Goal: Task Accomplishment & Management: Use online tool/utility

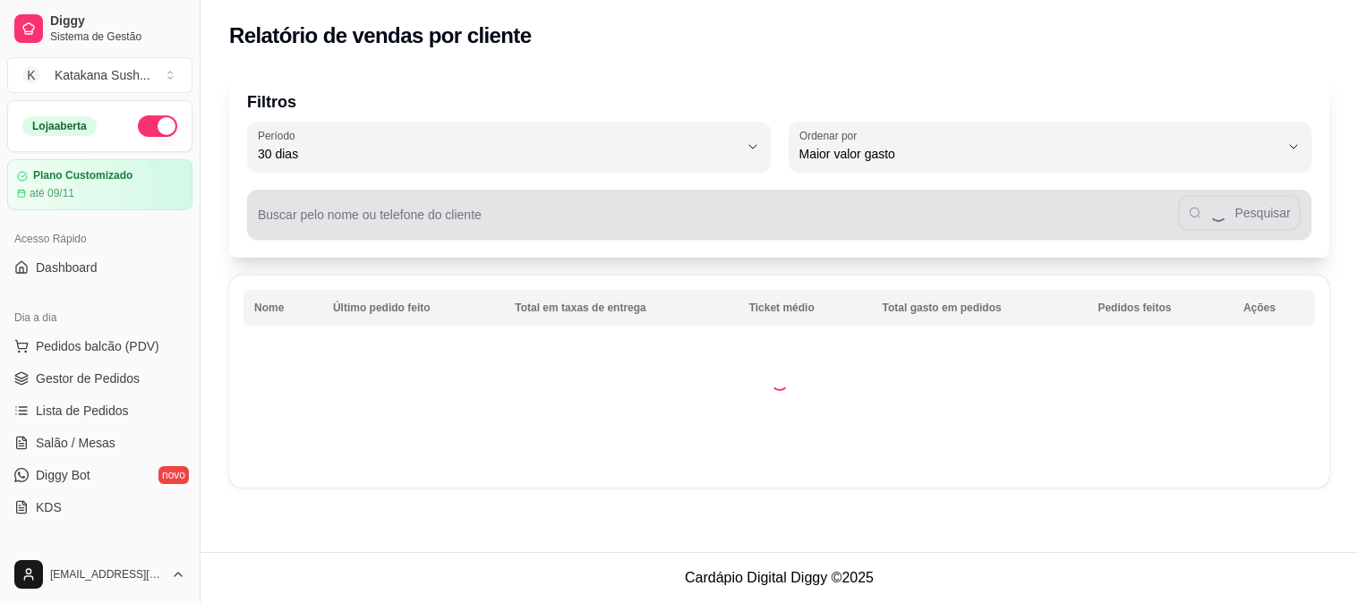
select select "30"
select select "HIGHEST_TOTAL_SPENT_WITH_ORDERS"
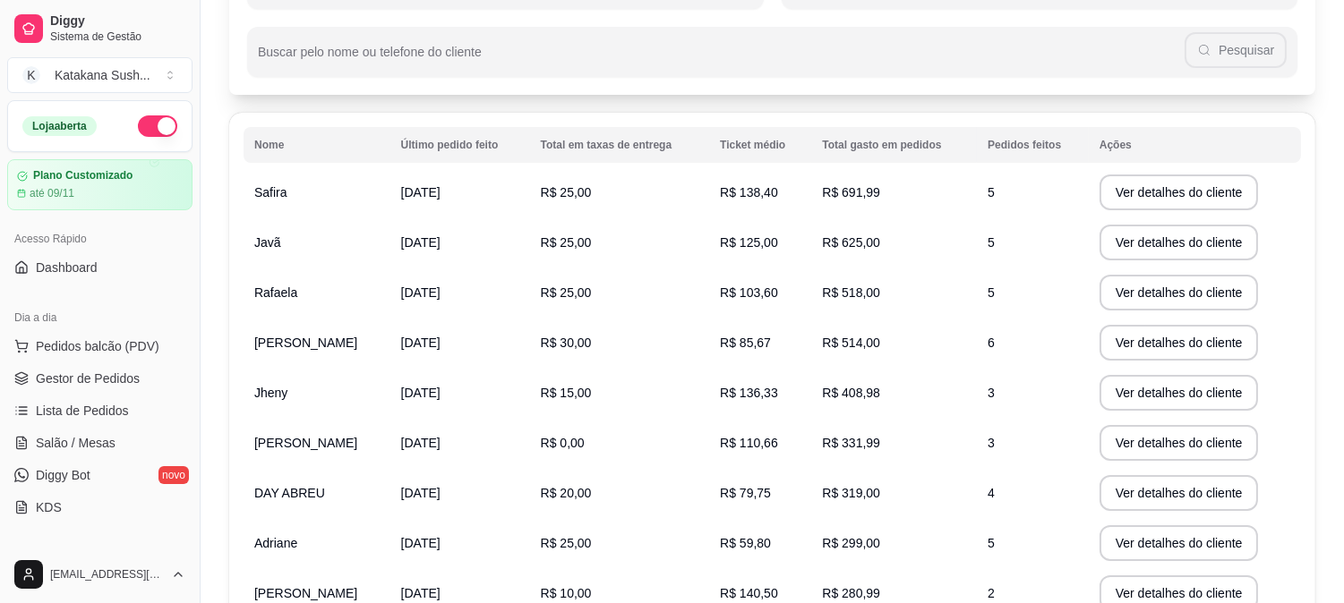
scroll to position [199, 0]
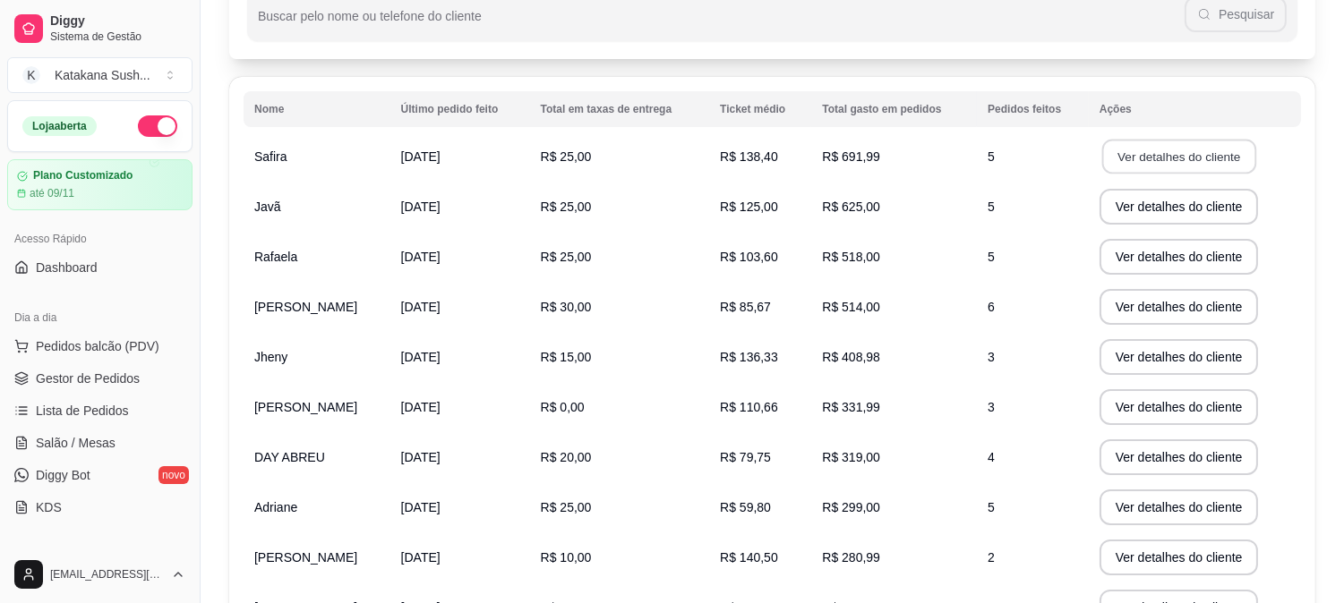
click at [1148, 156] on button "Ver detalhes do cliente" at bounding box center [1178, 157] width 154 height 35
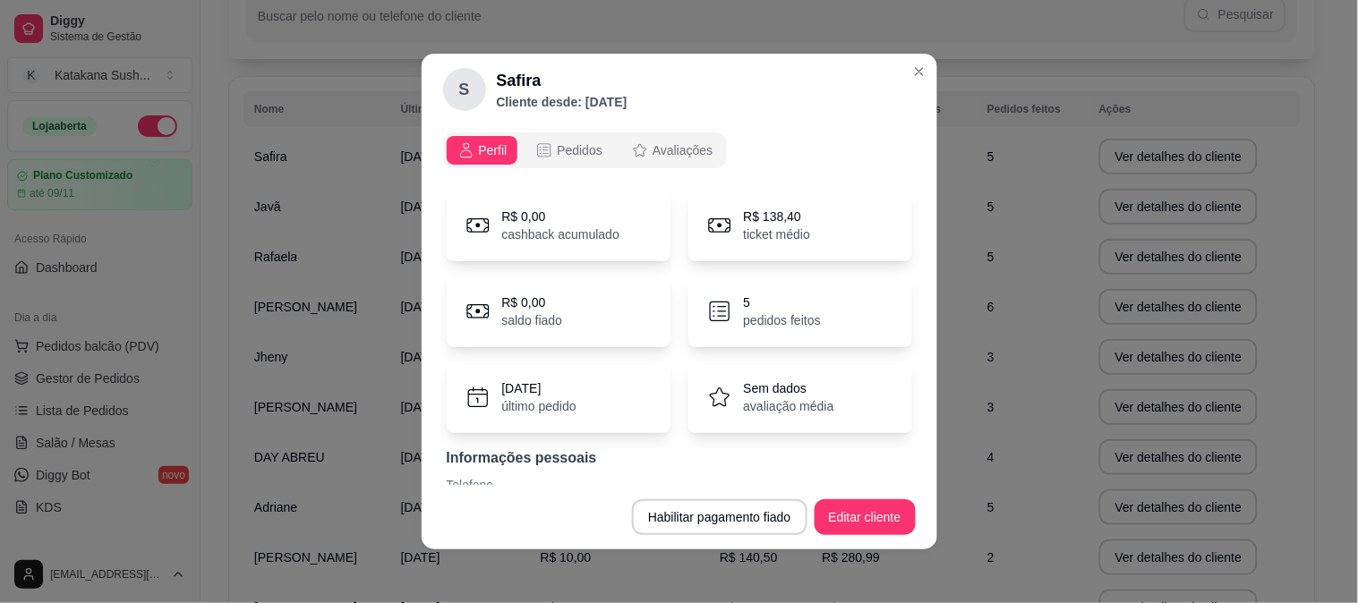
click at [825, 309] on div "5 pedidos feitos" at bounding box center [800, 312] width 224 height 72
click at [762, 315] on p "pedidos feitos" at bounding box center [782, 321] width 77 height 18
click at [843, 289] on div "5 pedidos feitos" at bounding box center [800, 312] width 224 height 72
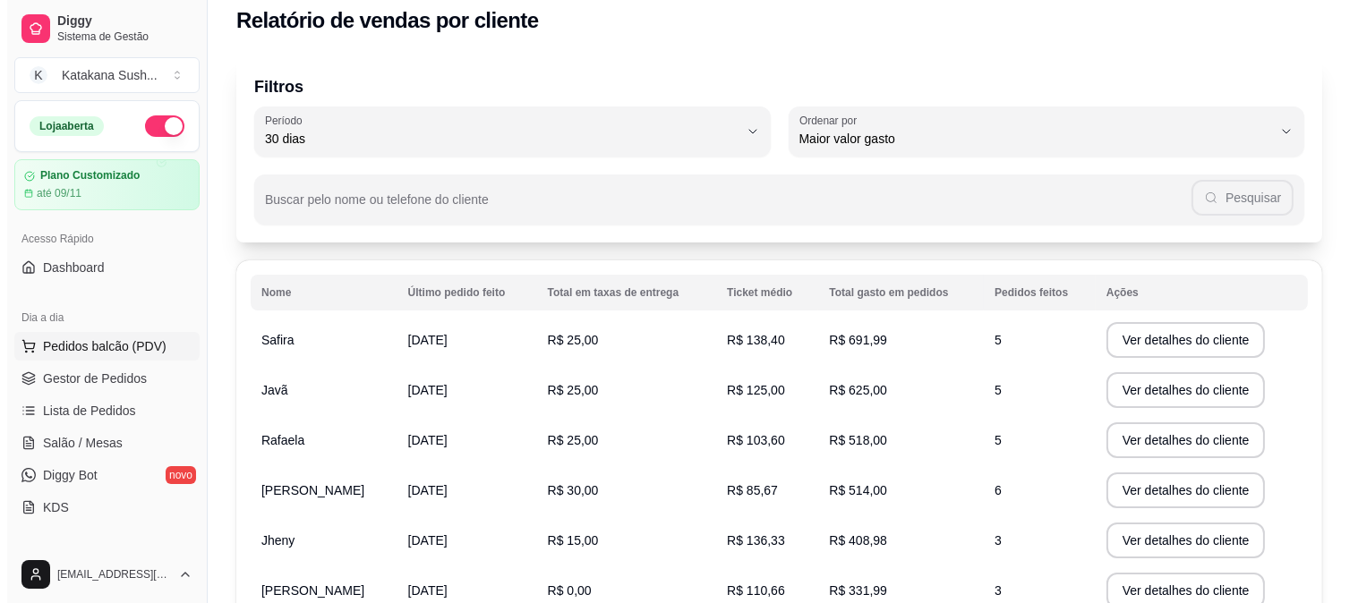
scroll to position [0, 0]
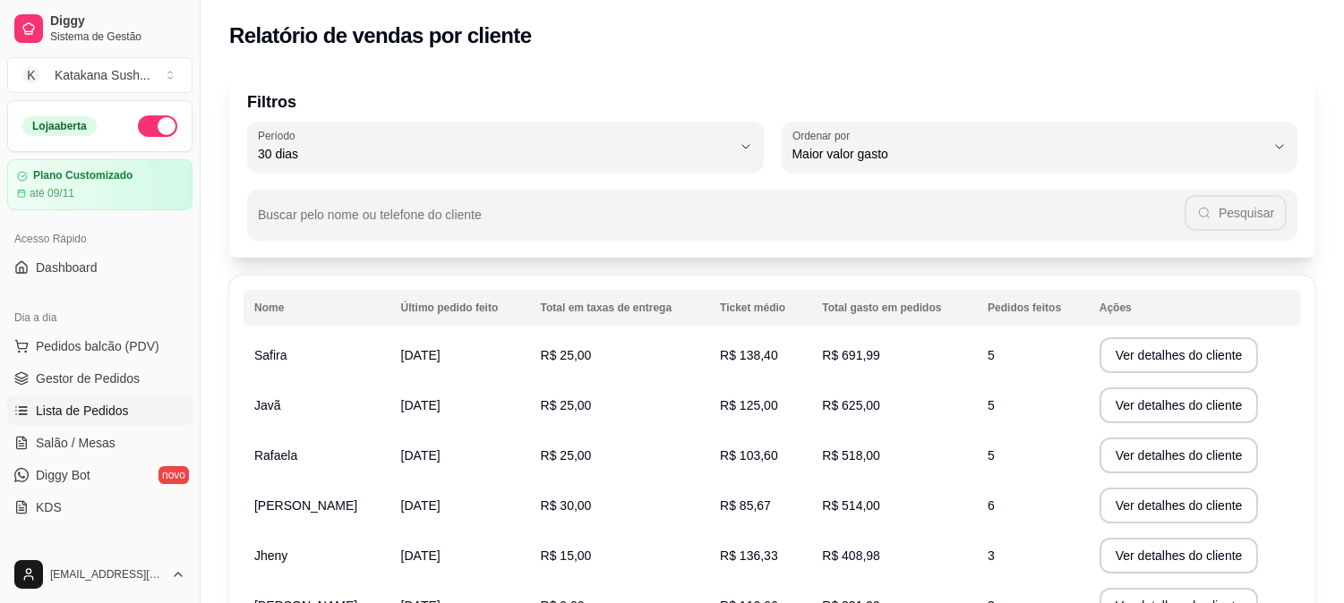
click at [101, 403] on span "Lista de Pedidos" at bounding box center [82, 411] width 93 height 18
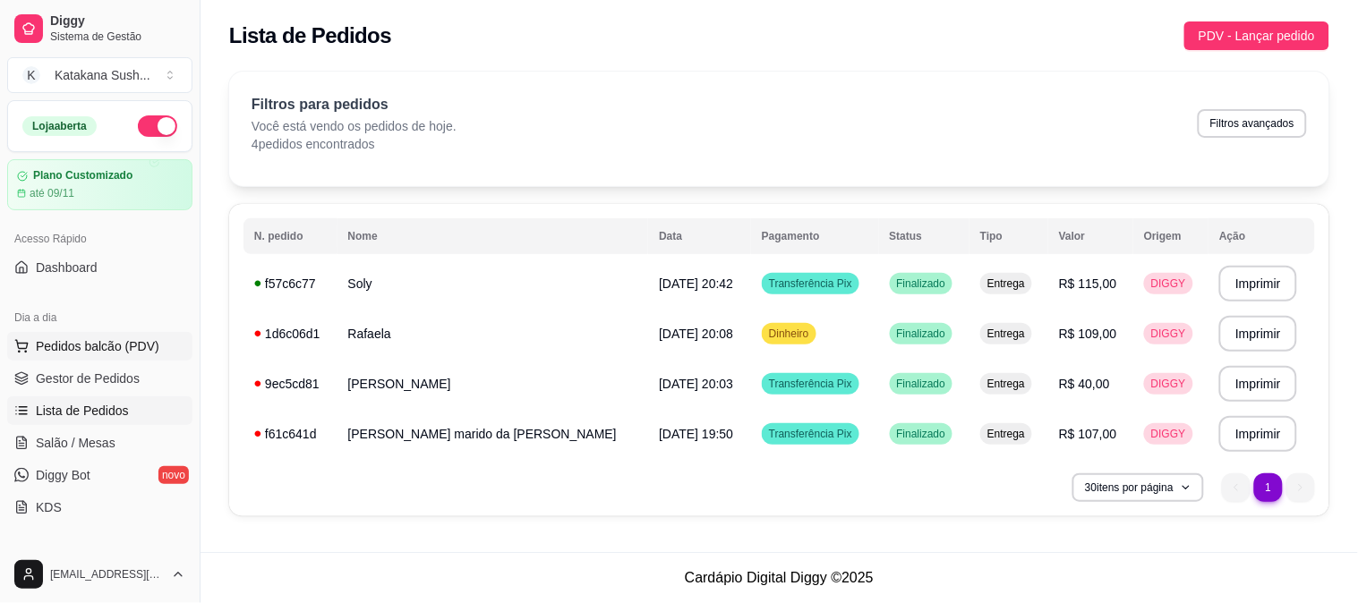
click at [83, 359] on button "Pedidos balcão (PDV)" at bounding box center [99, 346] width 185 height 29
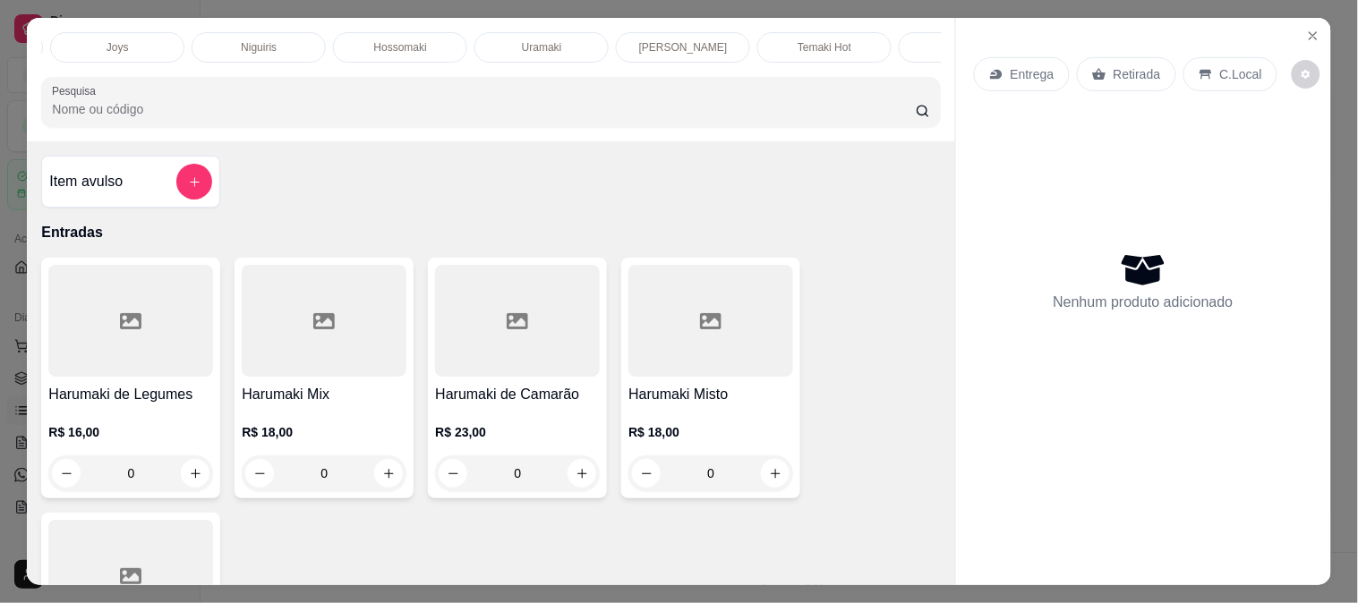
scroll to position [0, 318]
click at [799, 46] on div "Temaki Hot" at bounding box center [781, 47] width 134 height 30
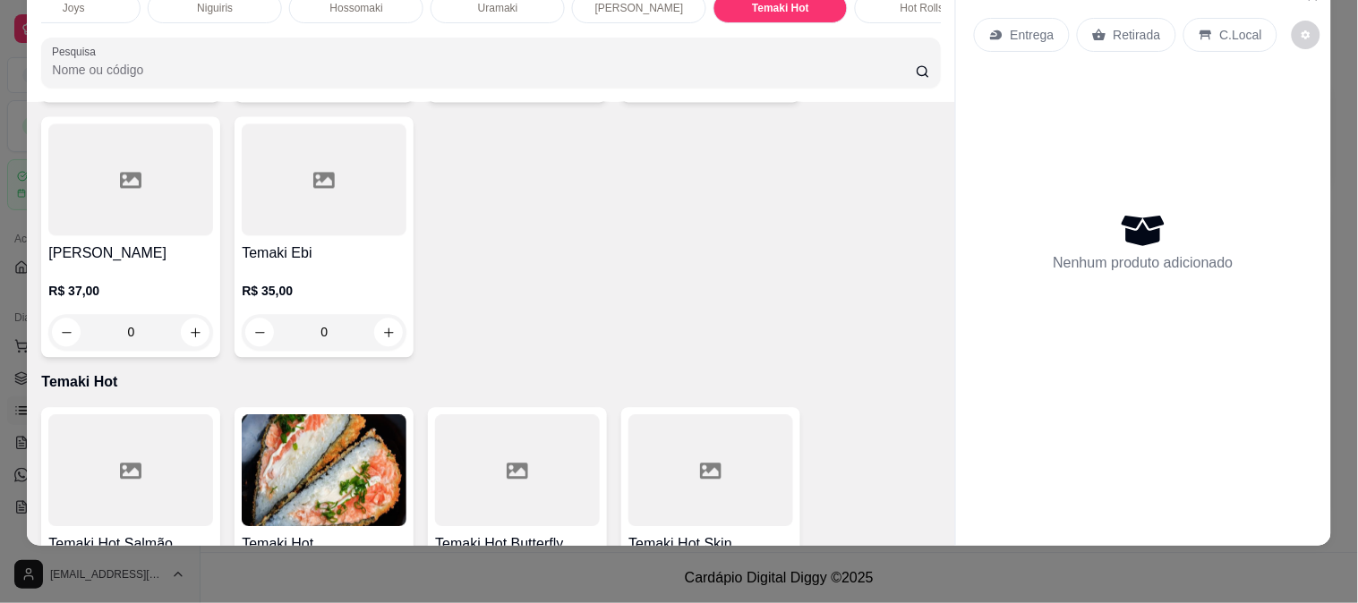
scroll to position [2691, 0]
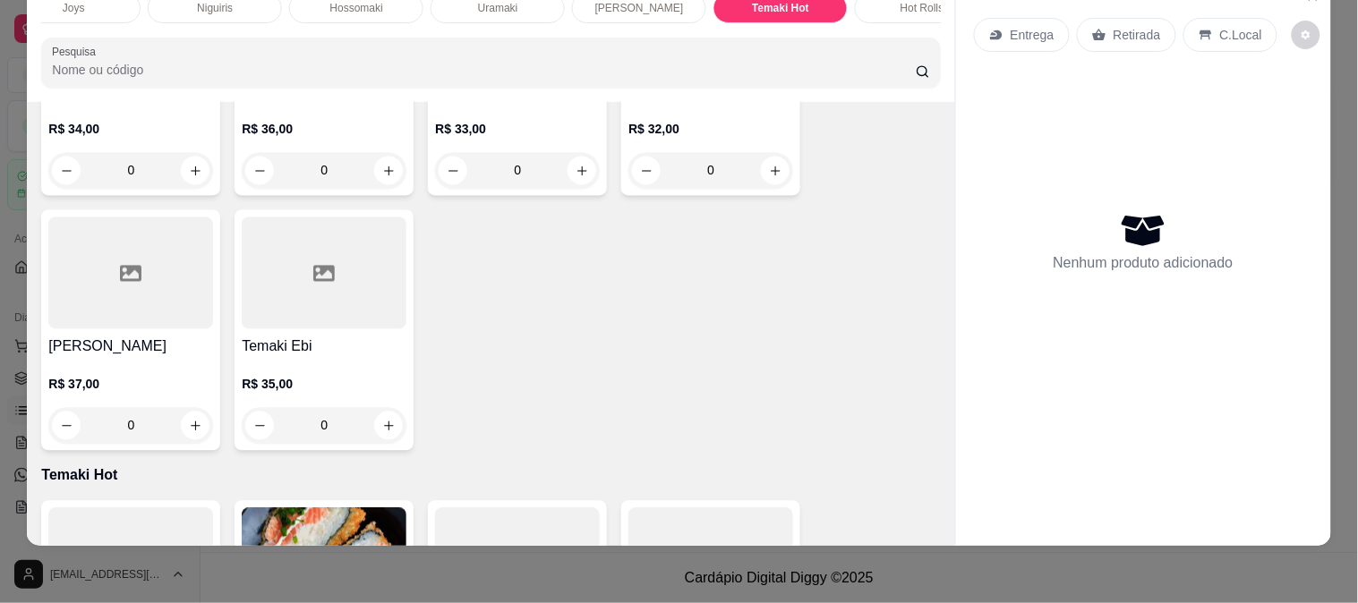
select select "30"
select select "HIGHEST_TOTAL_SPENT_WITH_ORDERS"
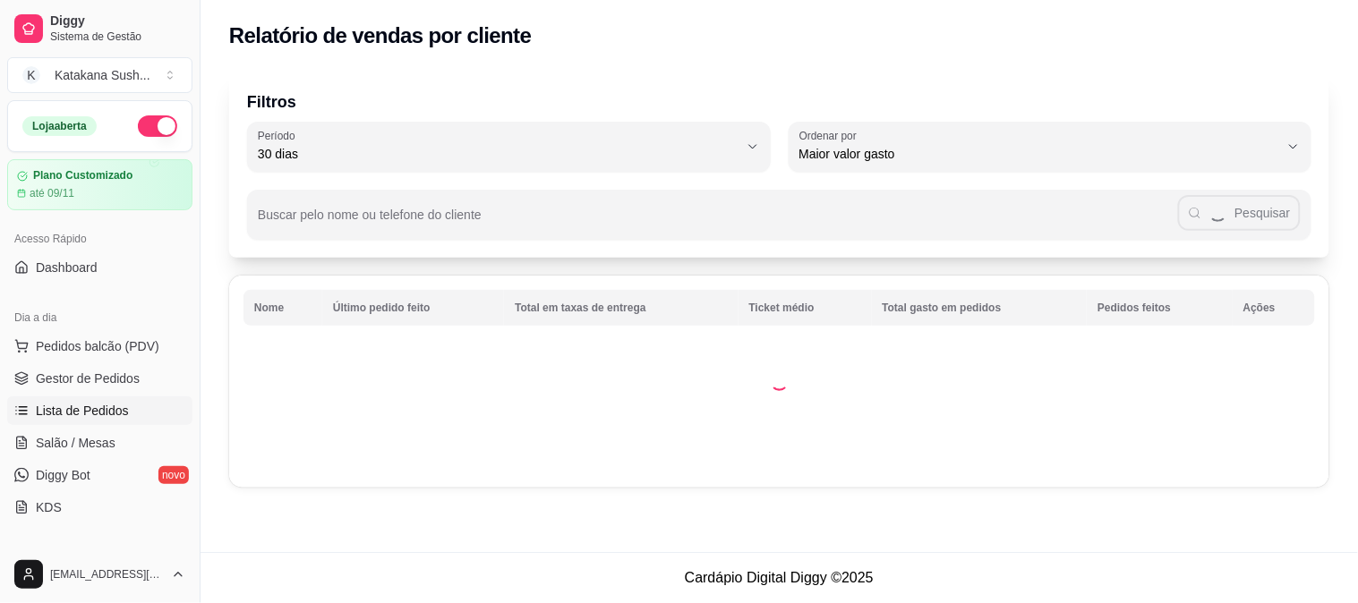
click at [72, 409] on span "Lista de Pedidos" at bounding box center [82, 411] width 93 height 18
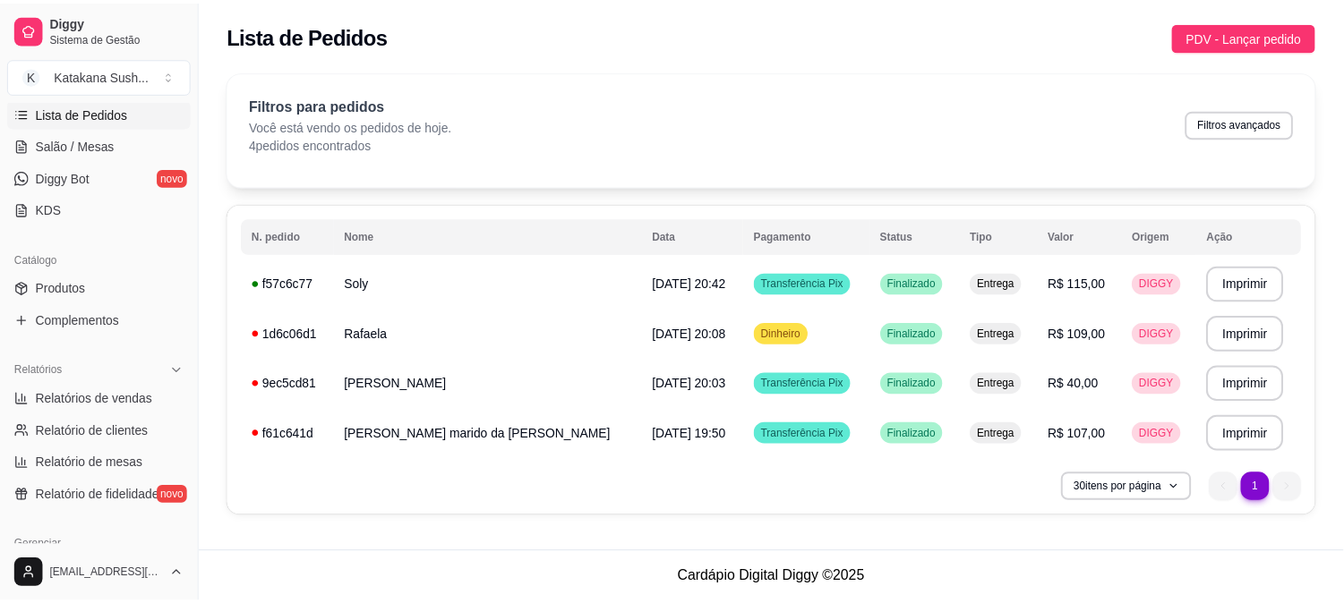
scroll to position [398, 0]
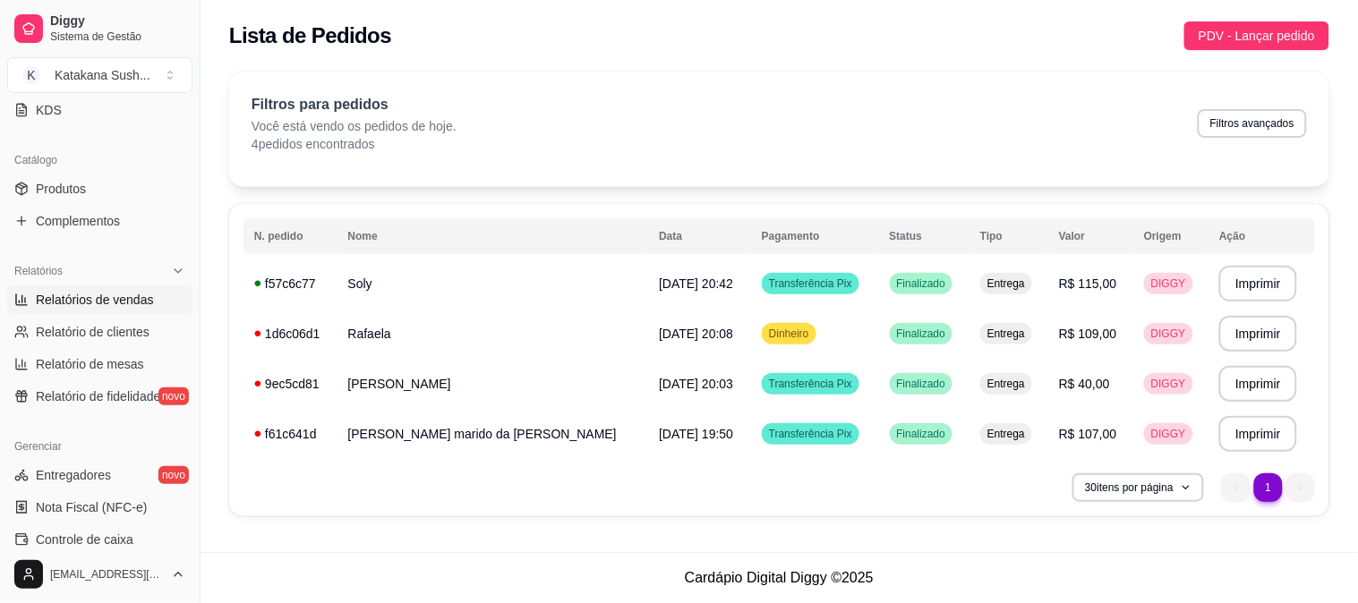
click at [124, 308] on span "Relatórios de vendas" at bounding box center [95, 300] width 118 height 18
select select "ALL"
select select "0"
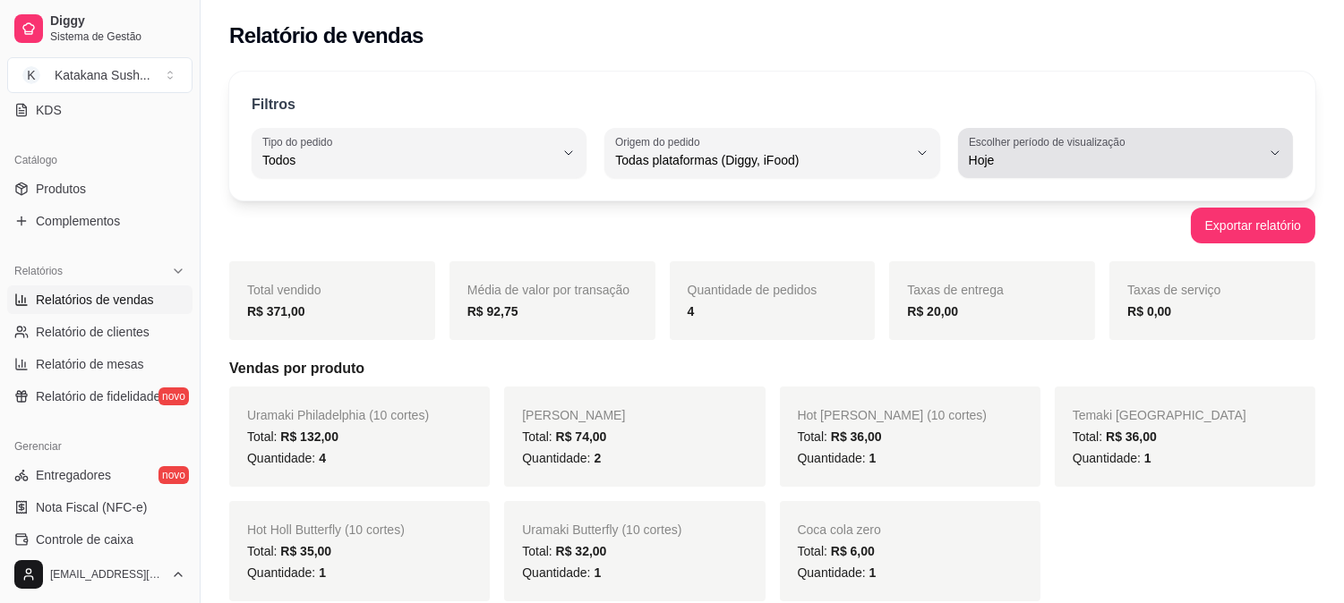
click at [1205, 158] on span "Hoje" at bounding box center [1115, 160] width 292 height 18
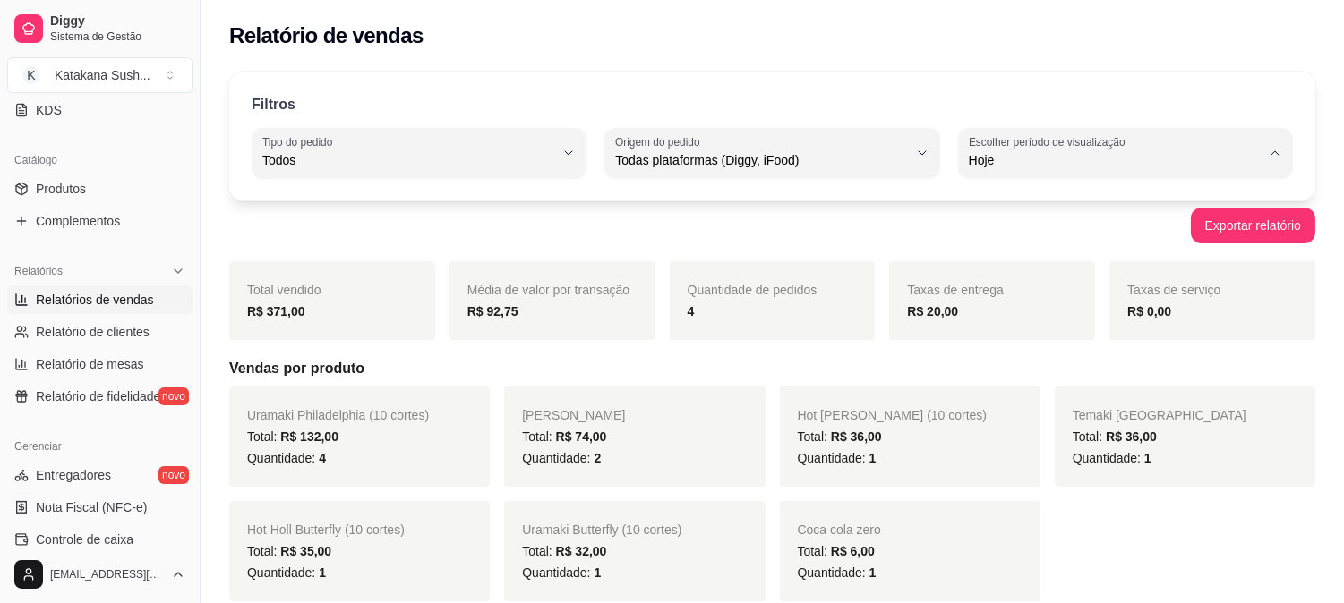
click at [1160, 224] on li "Ontem" at bounding box center [1125, 232] width 308 height 28
type input "1"
select select "1"
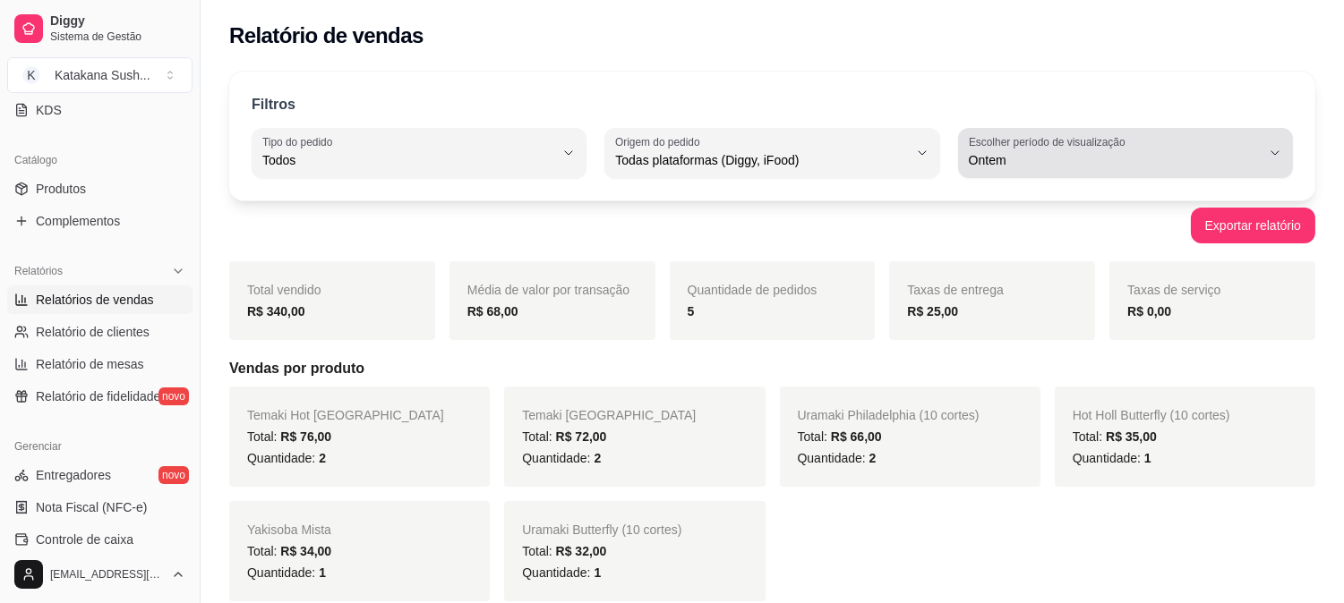
click at [1161, 161] on span "Ontem" at bounding box center [1115, 160] width 292 height 18
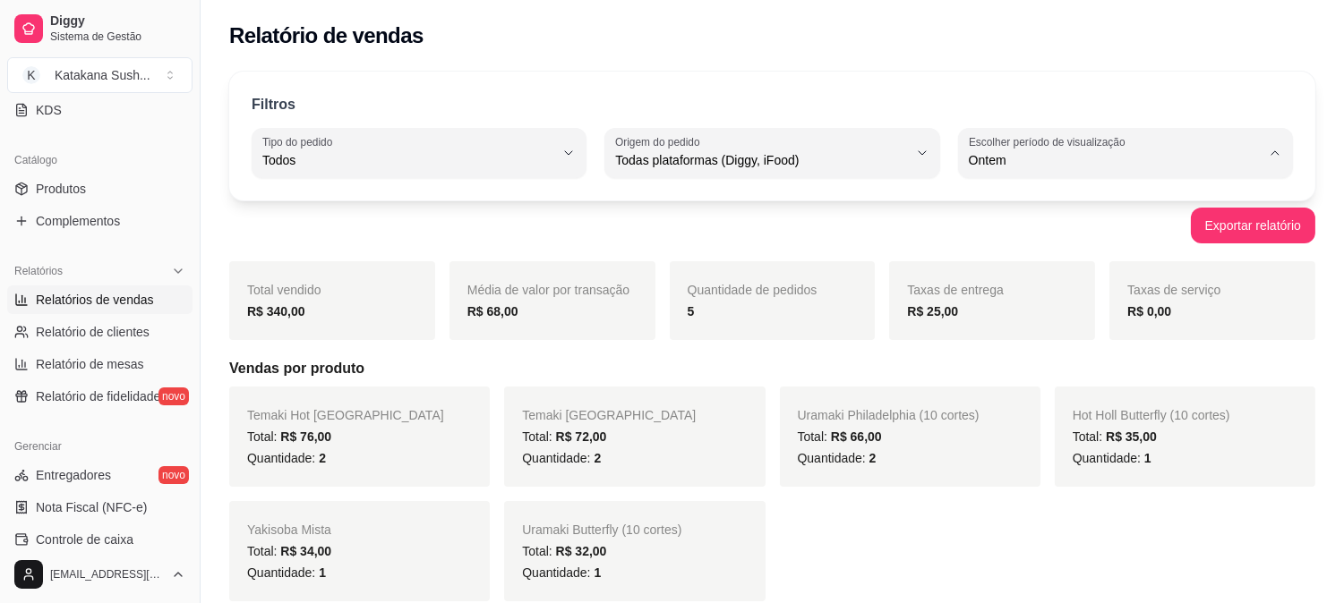
click at [1156, 192] on li "Hoje" at bounding box center [1125, 204] width 308 height 28
type input "0"
select select "0"
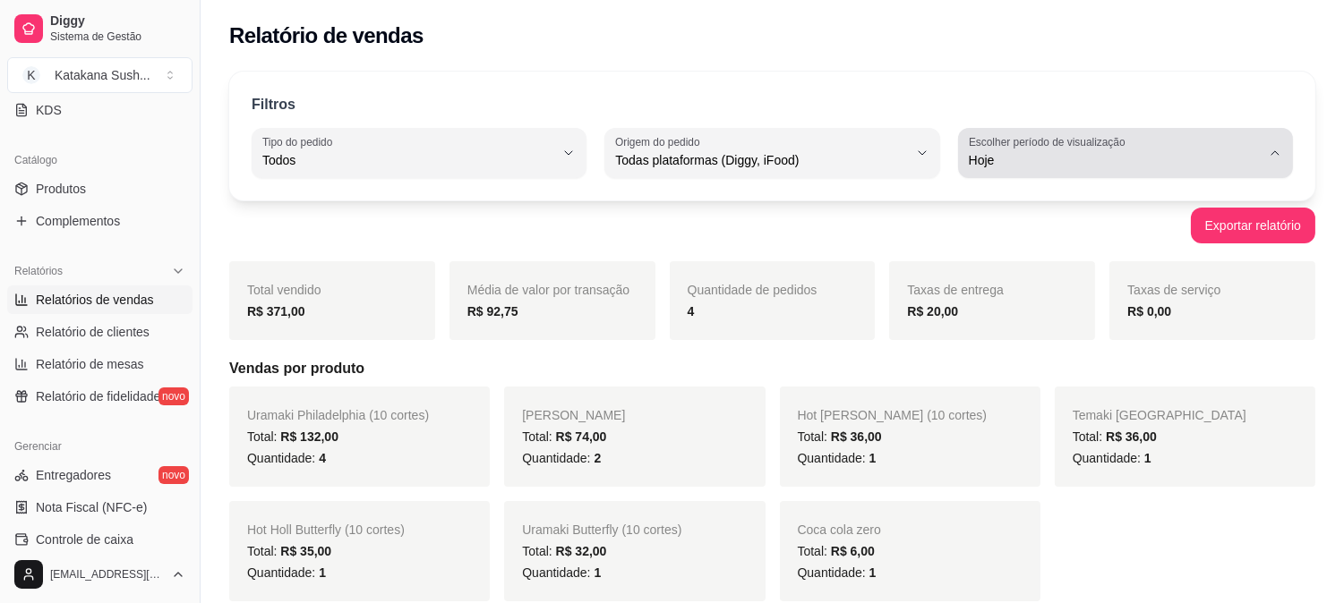
click at [1133, 163] on span "Hoje" at bounding box center [1115, 160] width 292 height 18
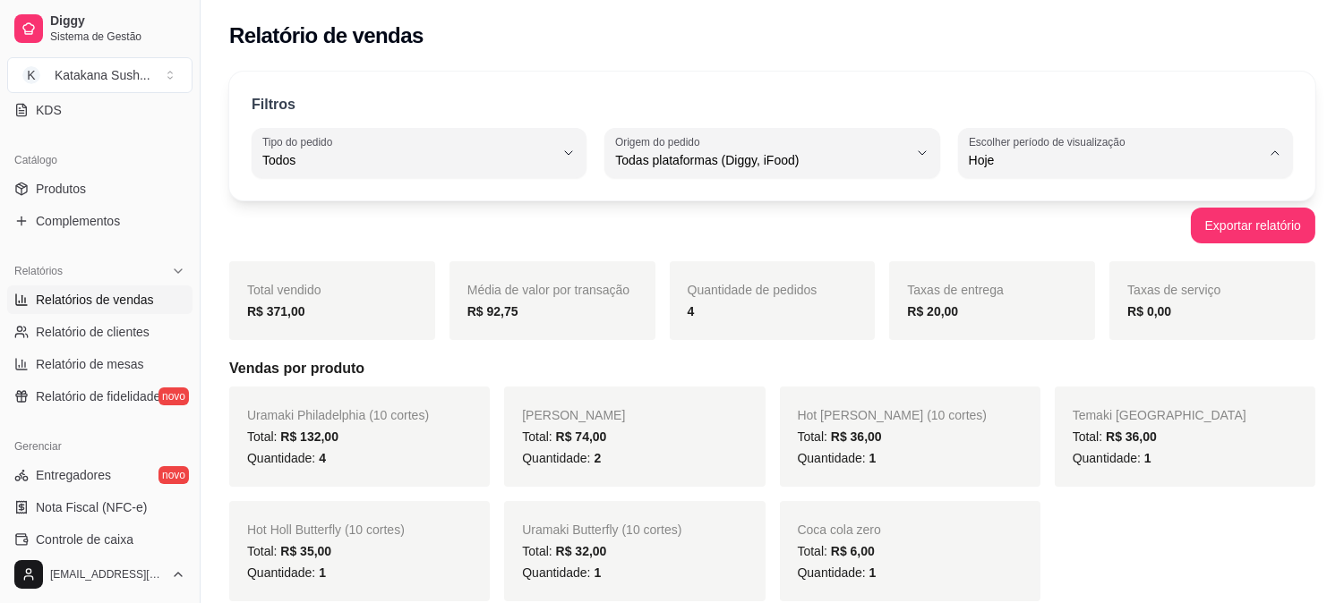
click at [1128, 229] on span "Ontem" at bounding box center [1117, 232] width 277 height 17
type input "1"
select select "1"
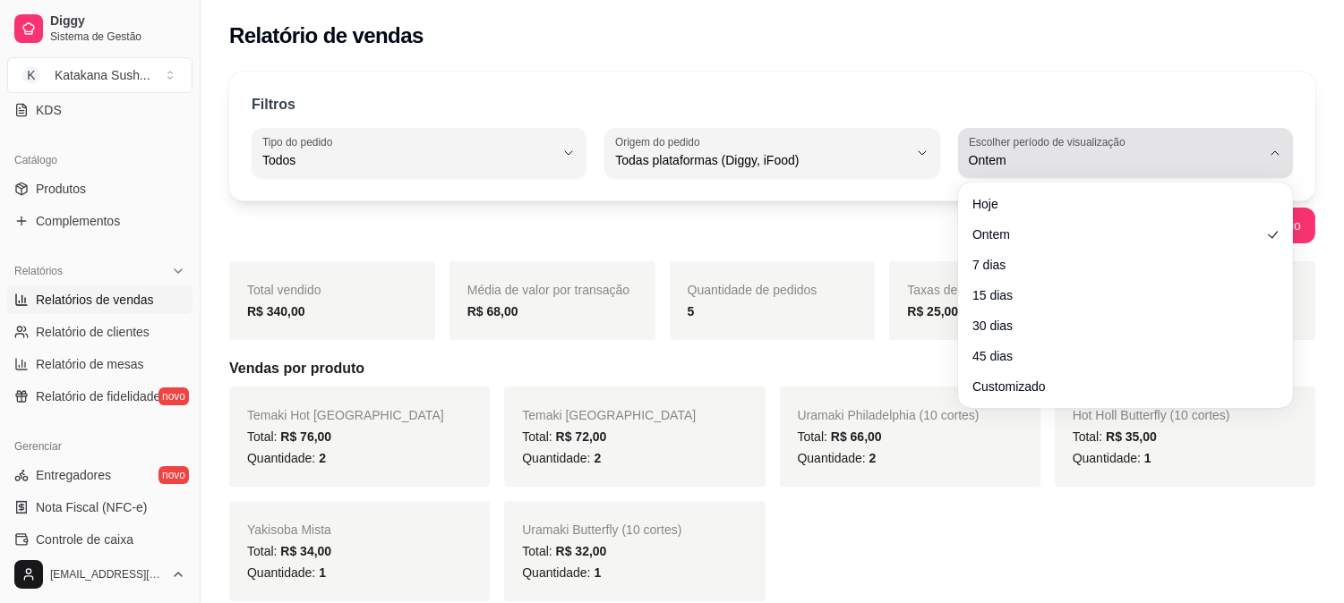
click at [1122, 148] on label "Escolher período de visualização" at bounding box center [1050, 141] width 162 height 15
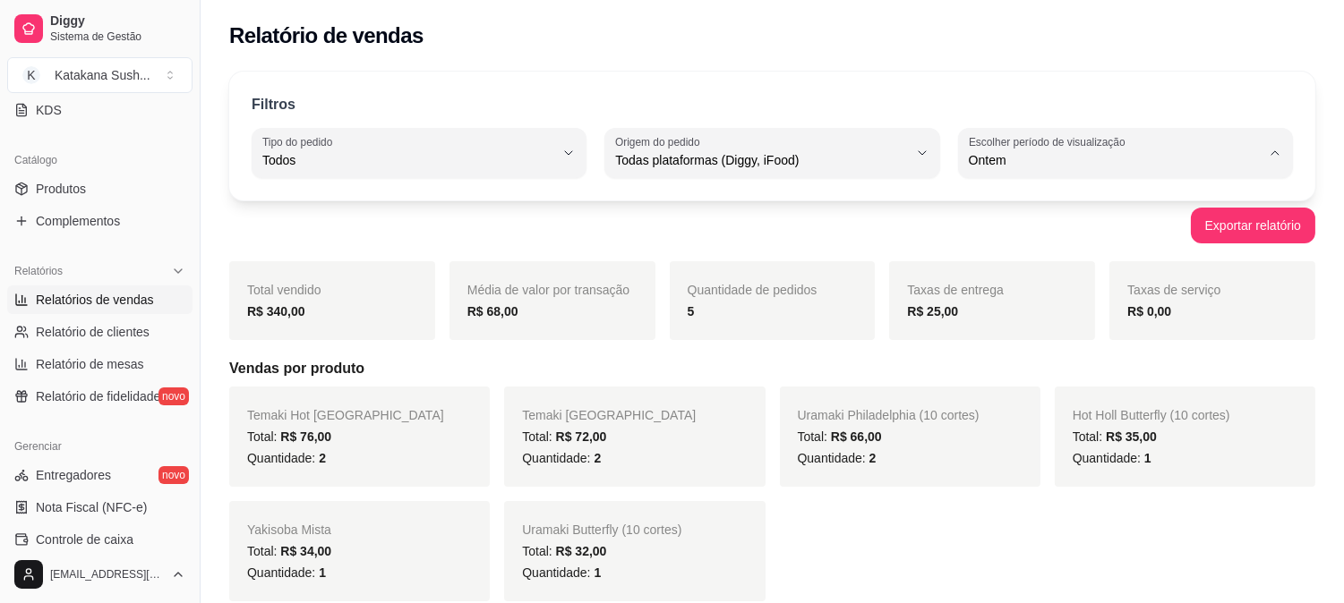
click at [1040, 382] on span "Customizado" at bounding box center [1117, 378] width 277 height 17
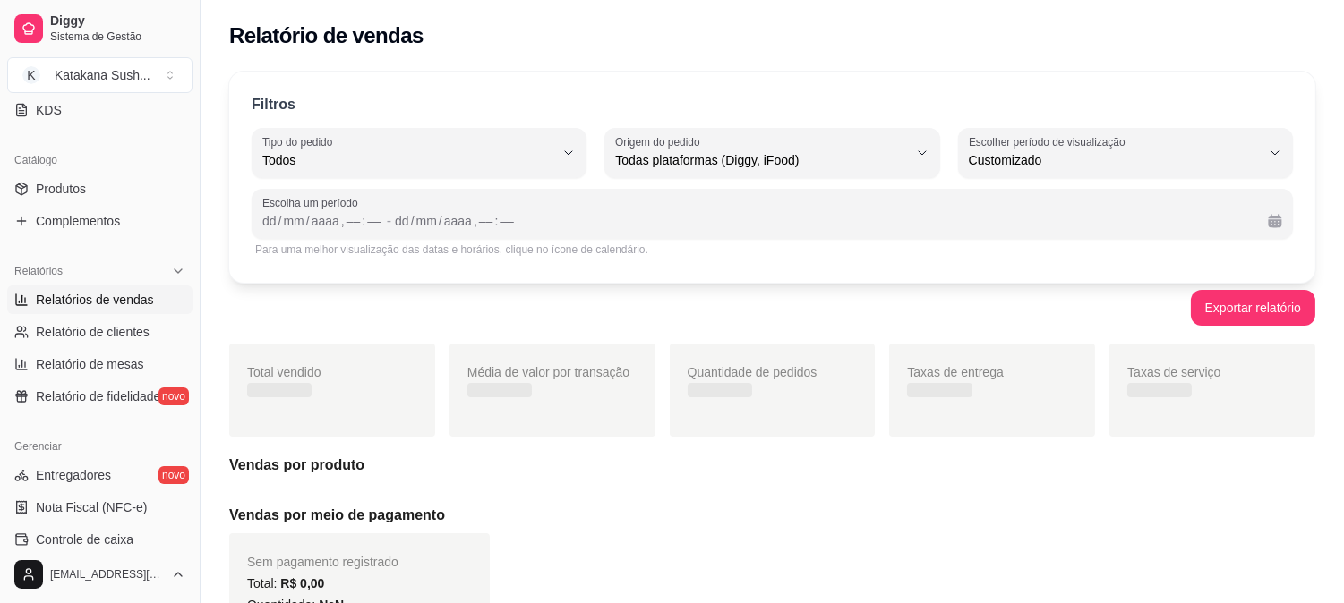
type input "-1"
select select "-1"
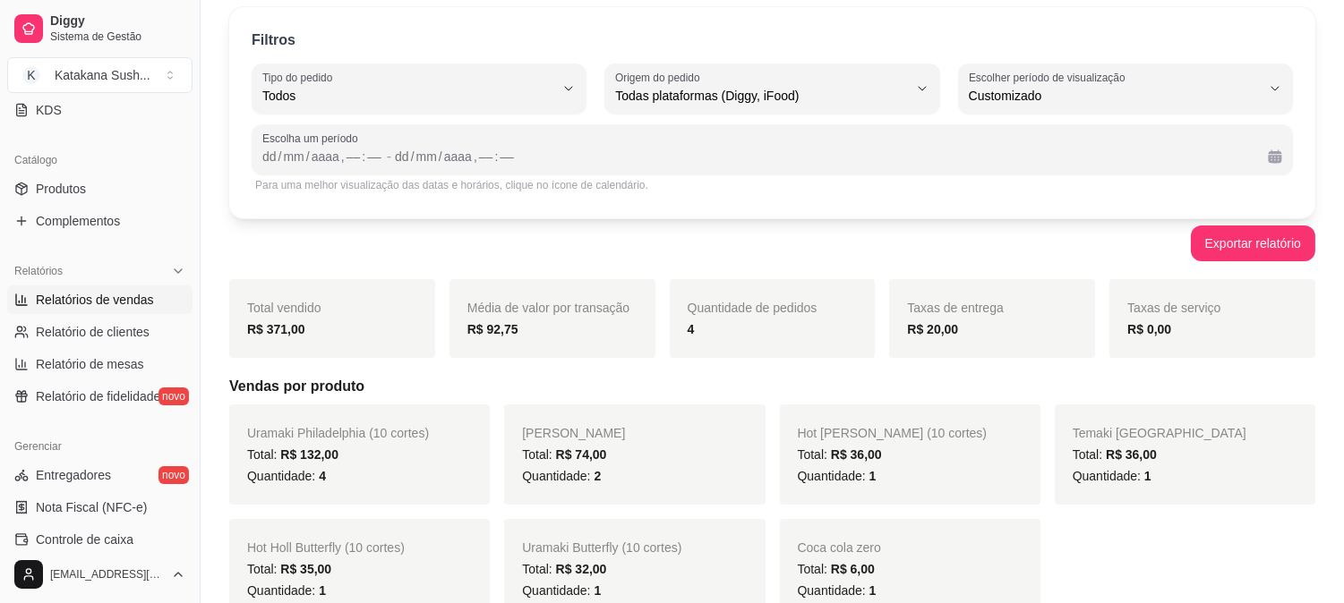
scroll to position [99, 0]
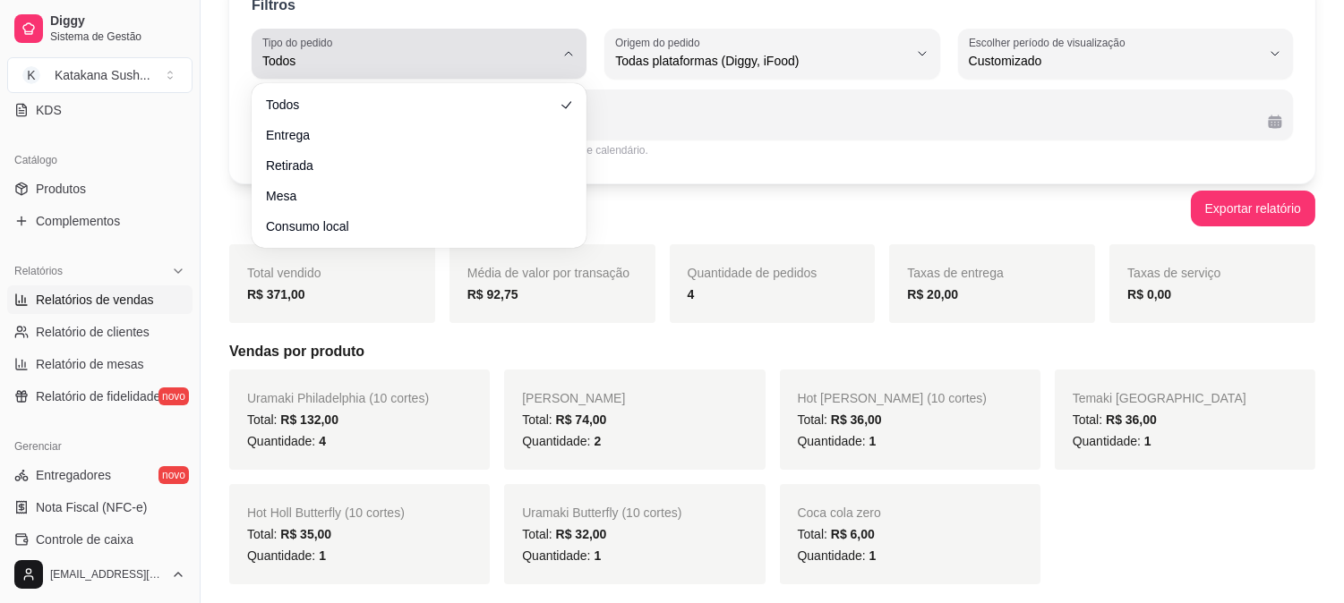
click at [549, 58] on span "Todos" at bounding box center [408, 61] width 292 height 18
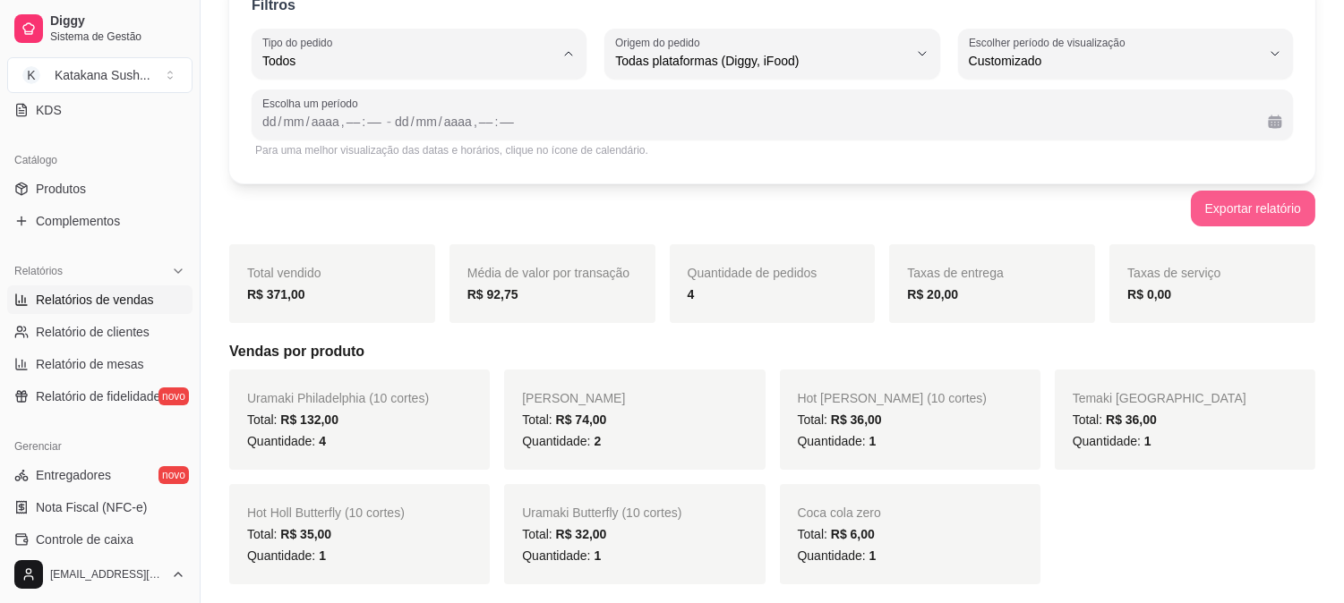
click at [1287, 194] on button "Exportar relatório" at bounding box center [1253, 209] width 124 height 36
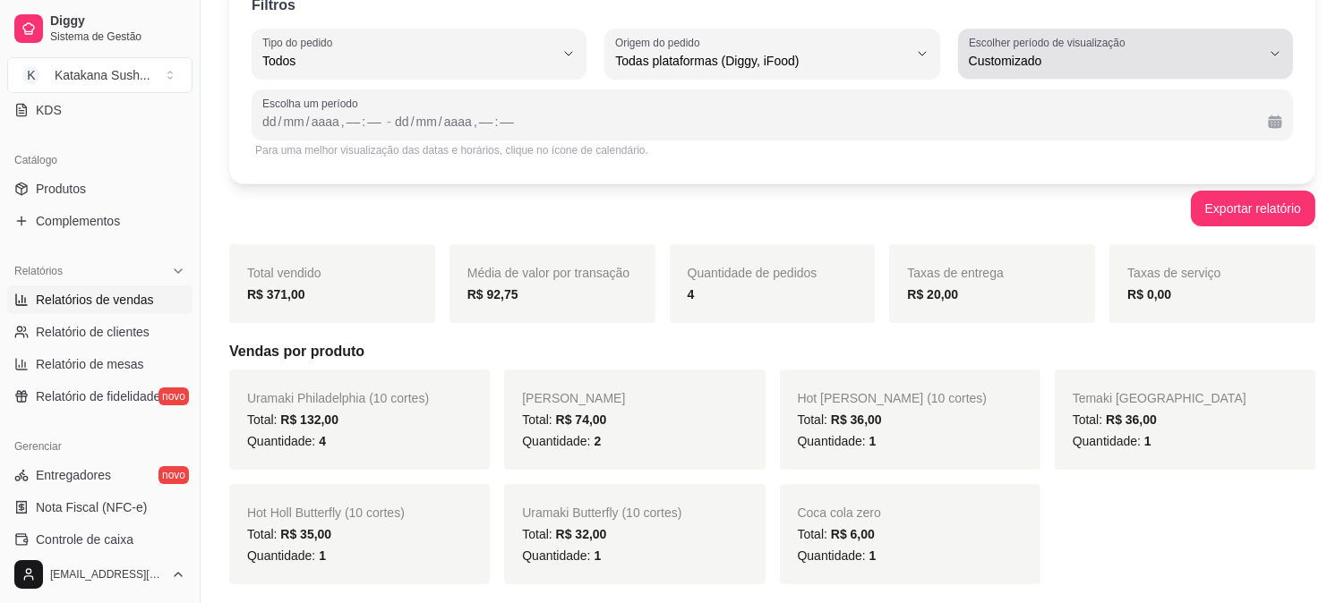
click at [1253, 45] on div "Customizado" at bounding box center [1115, 54] width 292 height 36
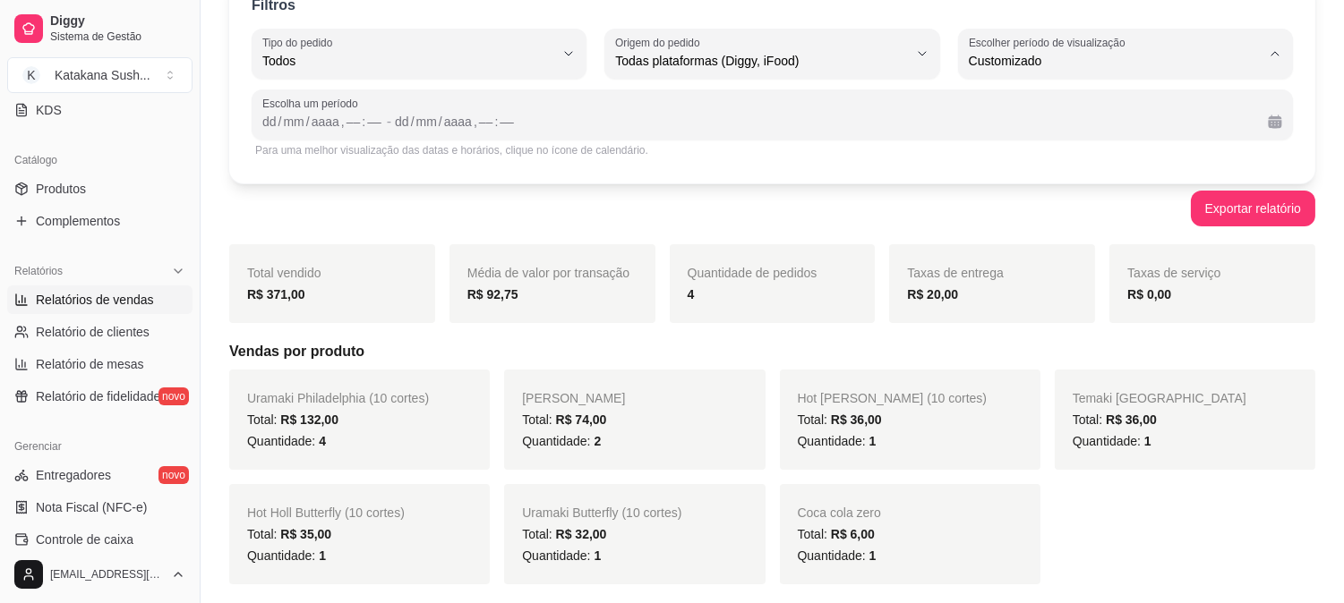
click at [1178, 101] on span "Hoje" at bounding box center [1117, 103] width 277 height 17
type input "0"
select select "0"
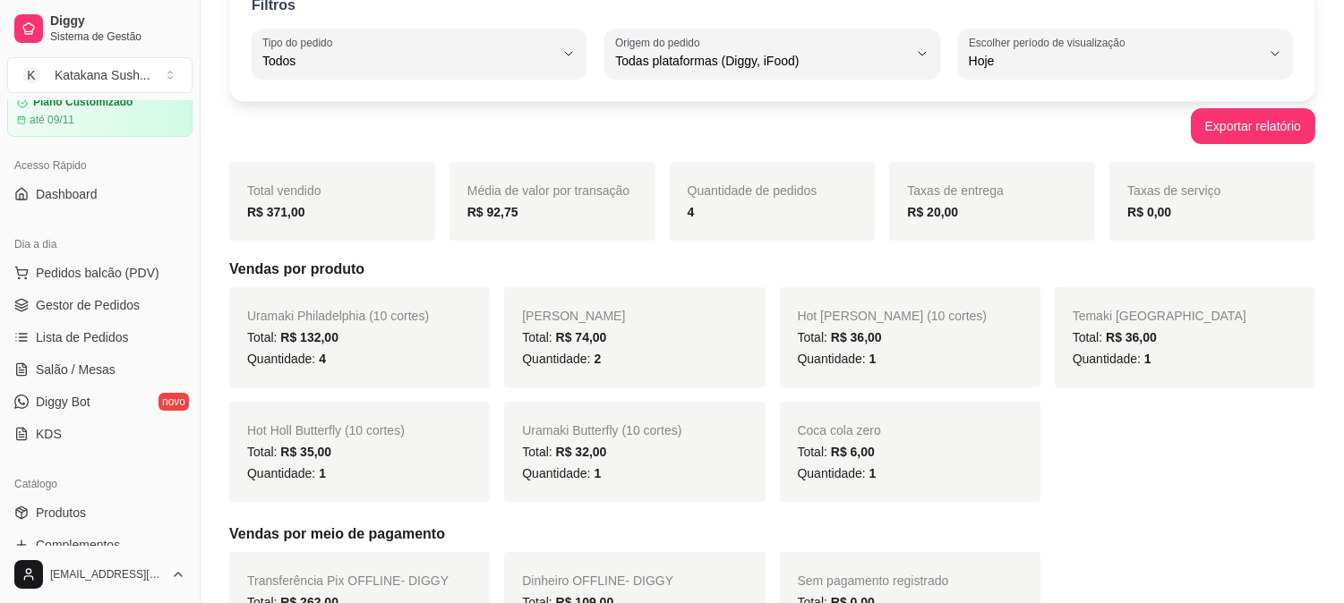
scroll to position [0, 0]
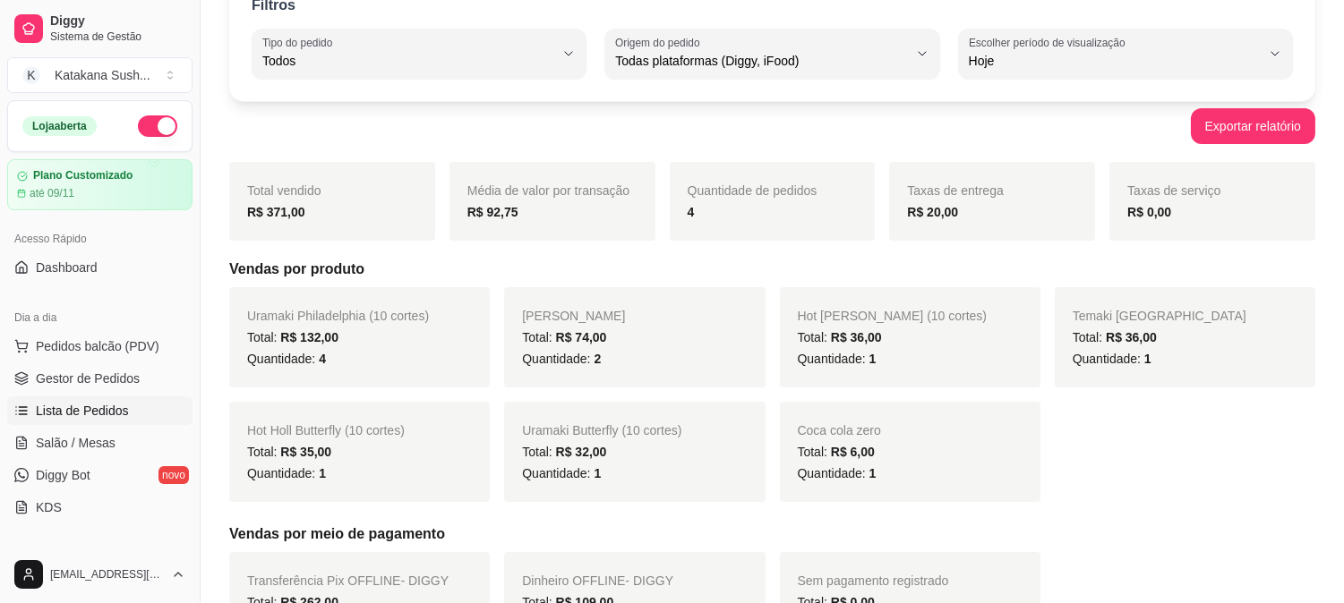
click at [131, 412] on link "Lista de Pedidos" at bounding box center [99, 411] width 185 height 29
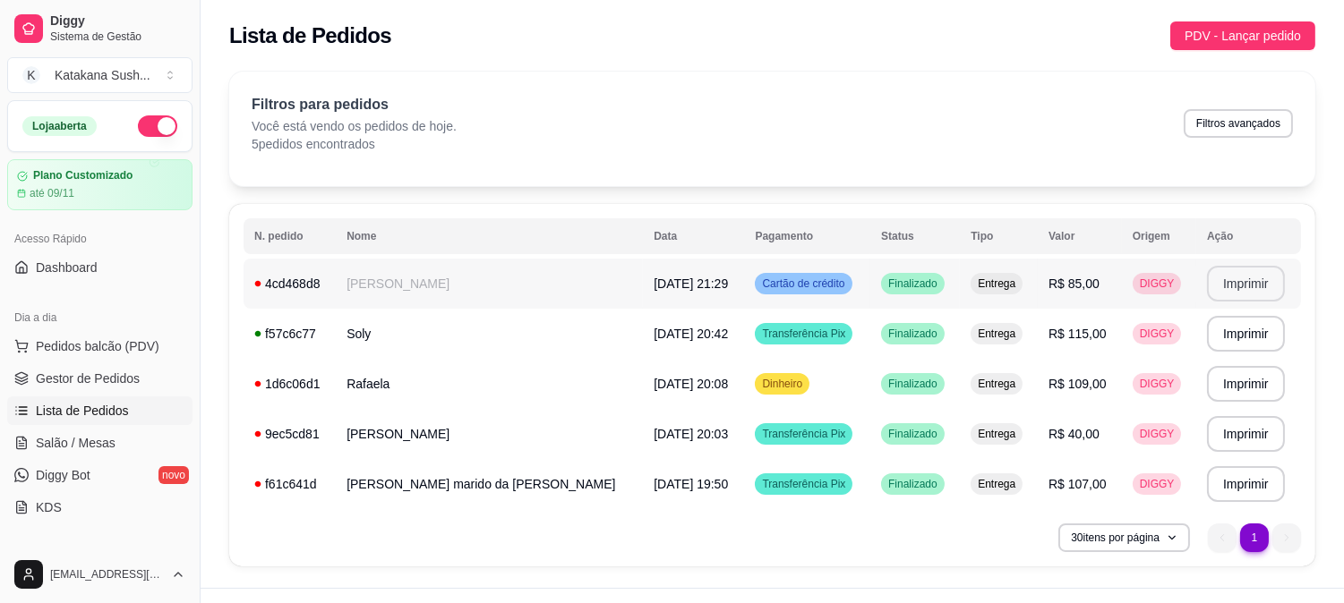
click at [1254, 285] on button "Imprimir" at bounding box center [1246, 284] width 78 height 36
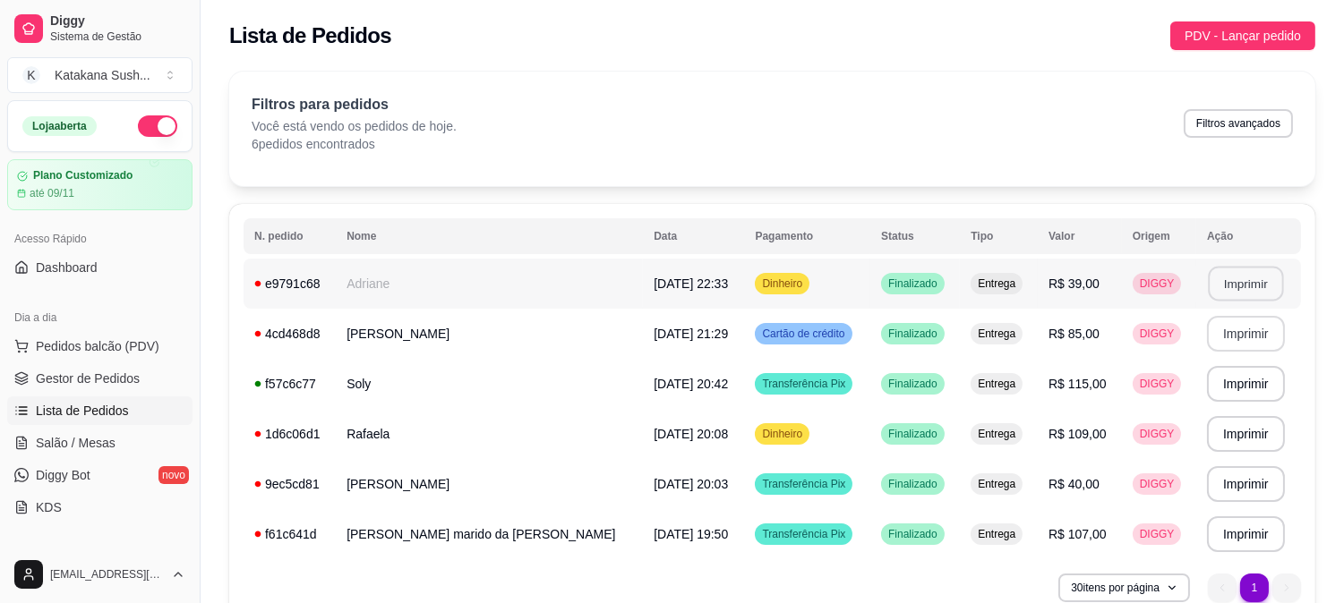
click at [1230, 278] on button "Imprimir" at bounding box center [1245, 284] width 75 height 35
click at [148, 124] on button "button" at bounding box center [157, 125] width 39 height 21
